Goal: Communication & Community: Ask a question

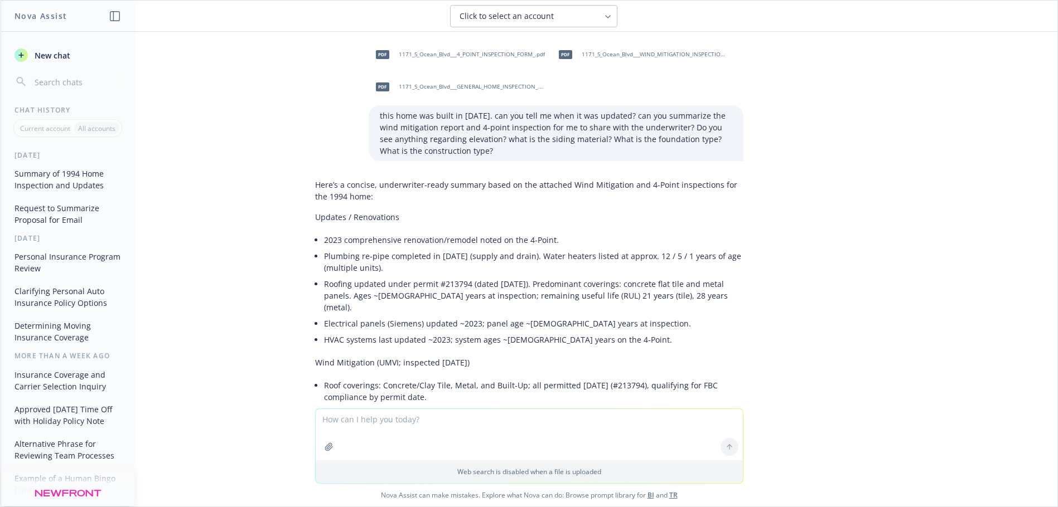
scroll to position [918, 0]
